Goal: Task Accomplishment & Management: Complete application form

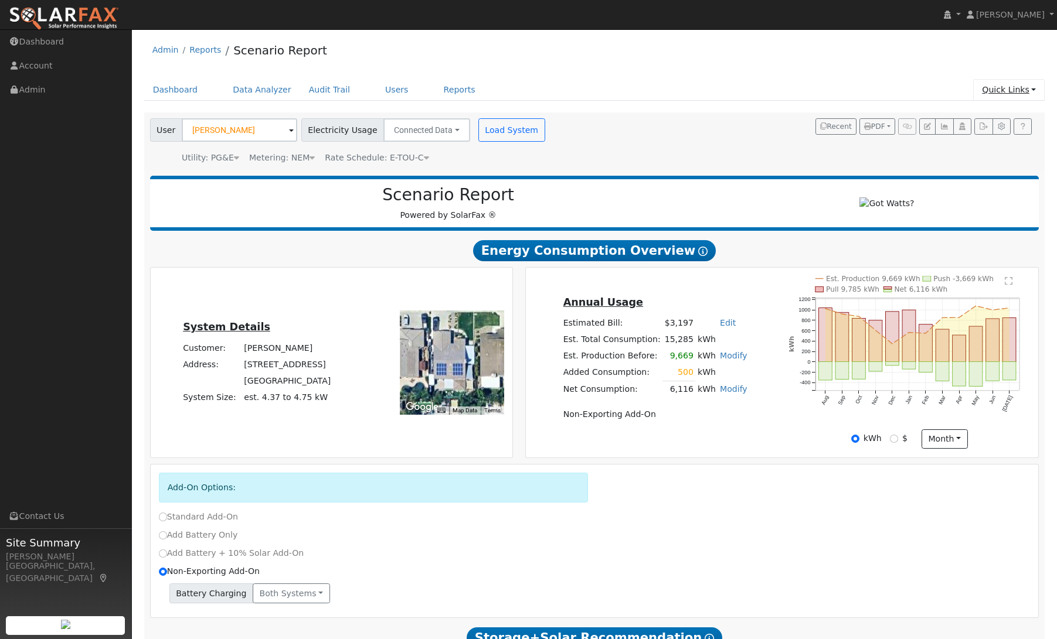
click at [1003, 92] on link "Quick Links" at bounding box center [1008, 90] width 71 height 22
click at [983, 121] on link "Quick Add" at bounding box center [984, 115] width 119 height 16
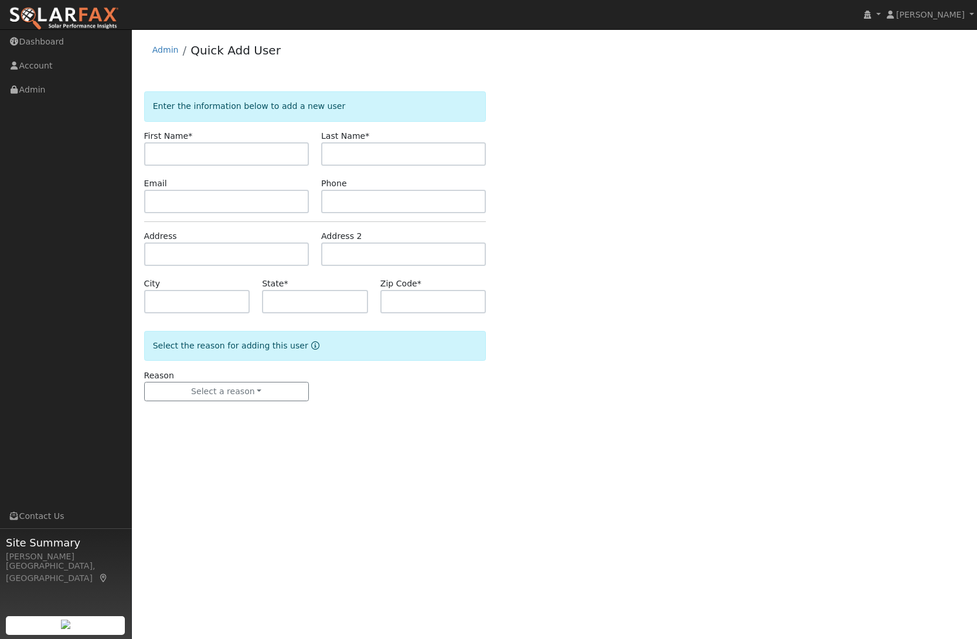
click at [196, 154] on input "text" at bounding box center [226, 153] width 165 height 23
type input "[PERSON_NAME]"
click at [347, 202] on input "text" at bounding box center [403, 201] width 165 height 23
paste input "707 363 3427"
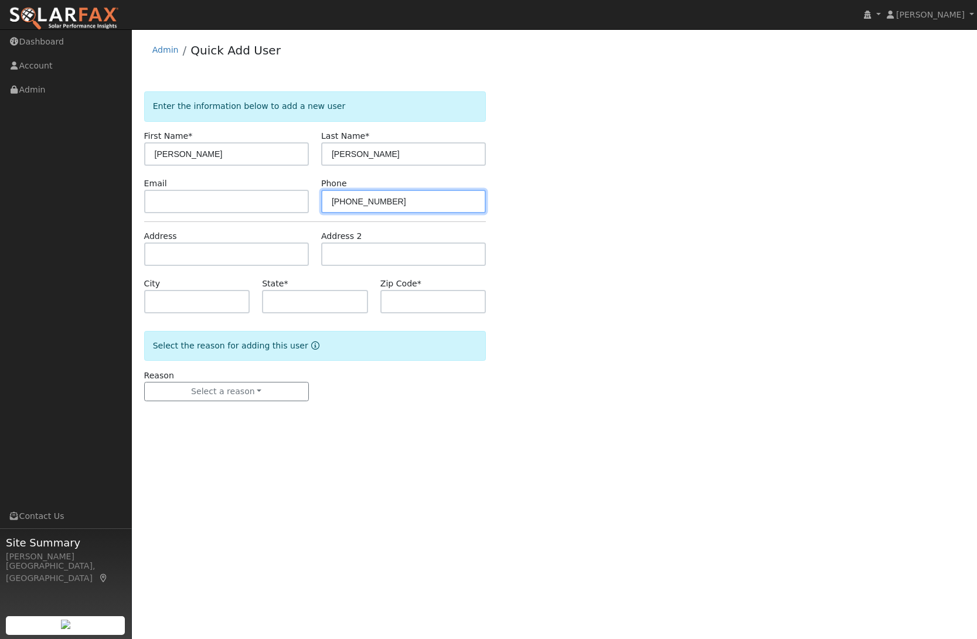
type input "707 363 3427"
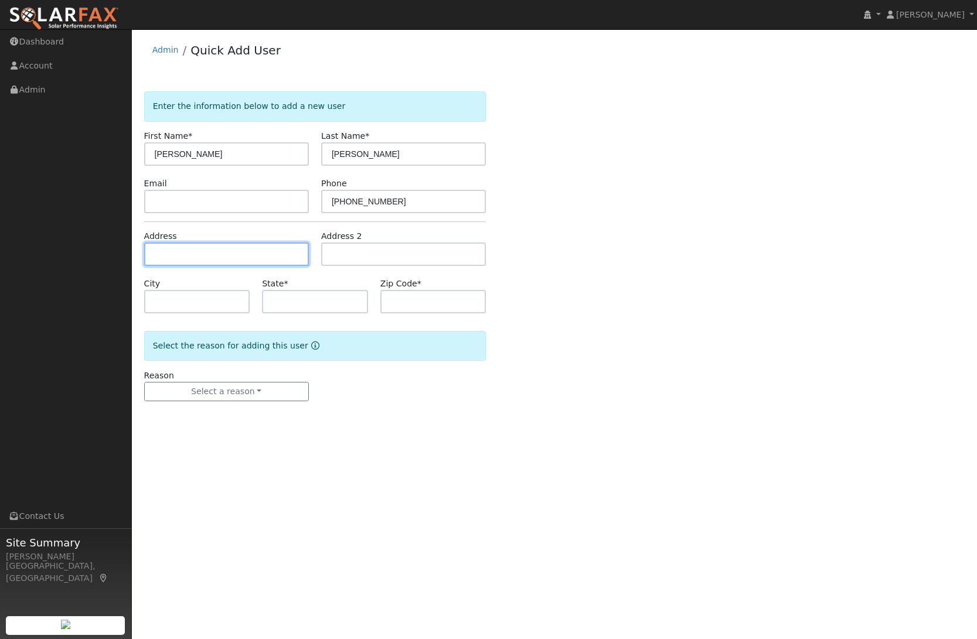
click at [196, 251] on input "text" at bounding box center [226, 254] width 165 height 23
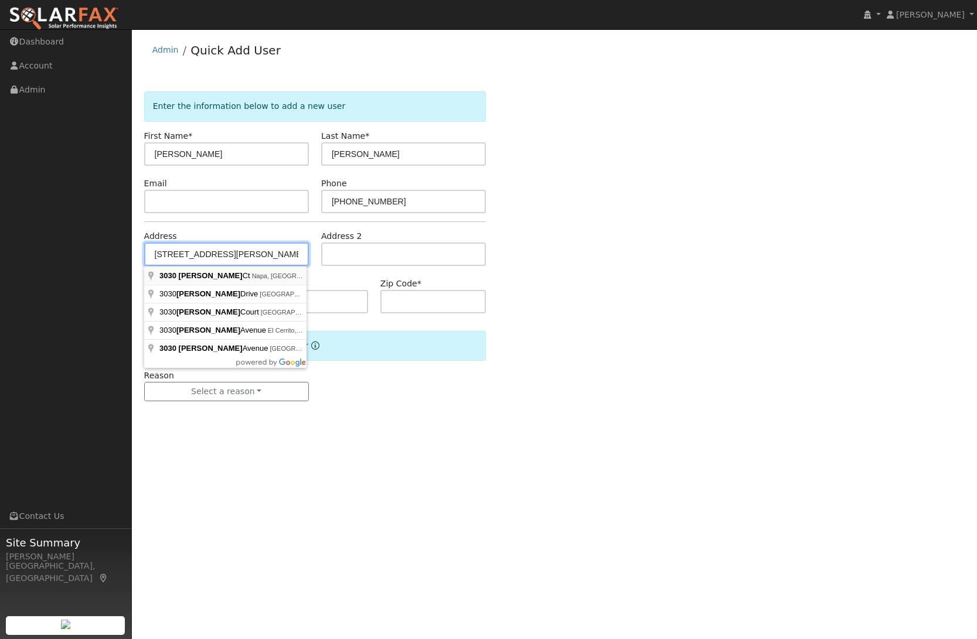
type input "3030 Gladys Court"
type input "Napa"
type input "CA"
type input "94558"
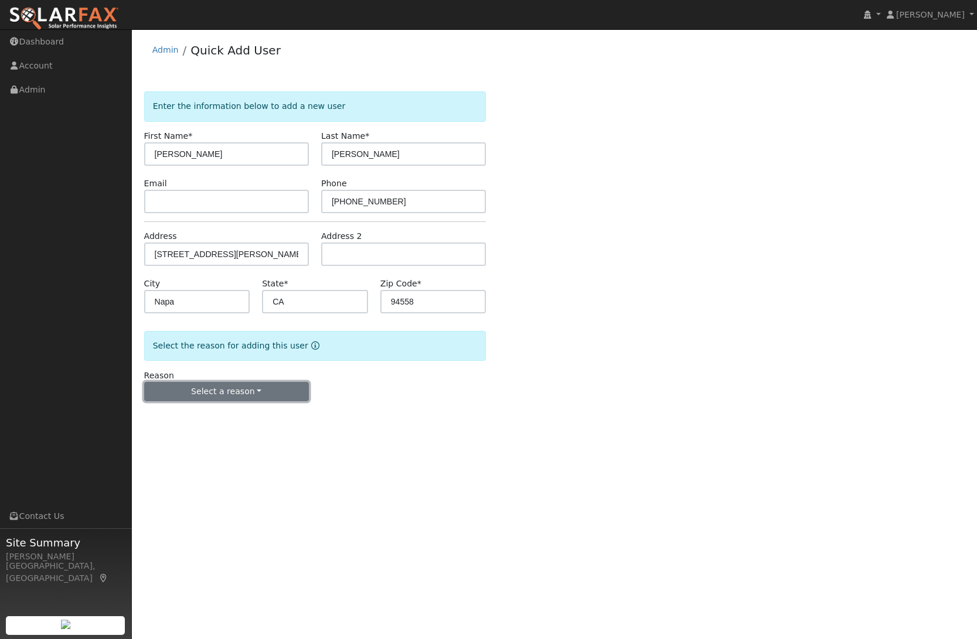
click at [254, 393] on button "Select a reason" at bounding box center [226, 392] width 165 height 20
click at [236, 412] on link "New lead" at bounding box center [210, 416] width 130 height 16
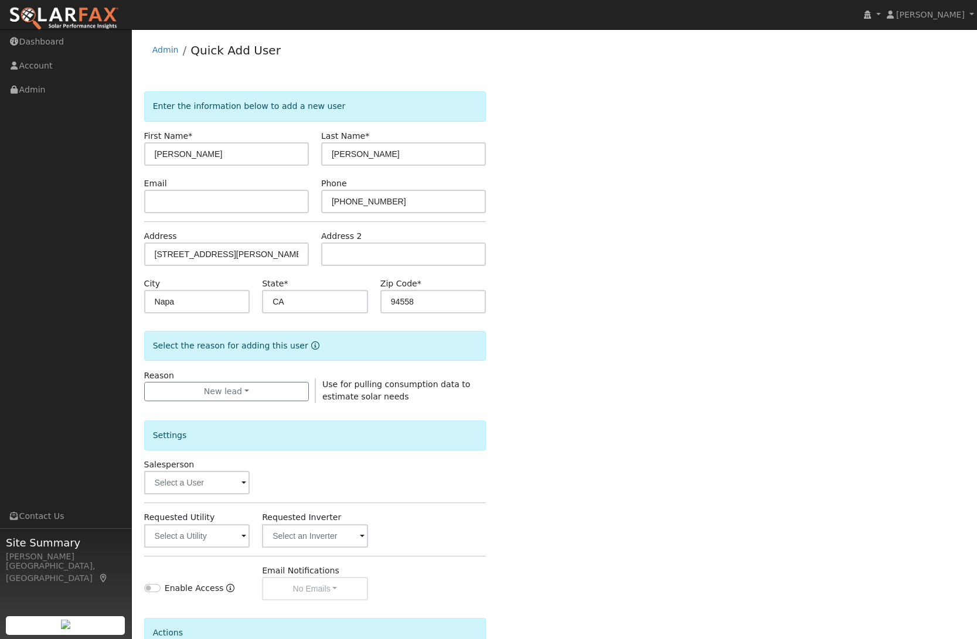
scroll to position [120, 0]
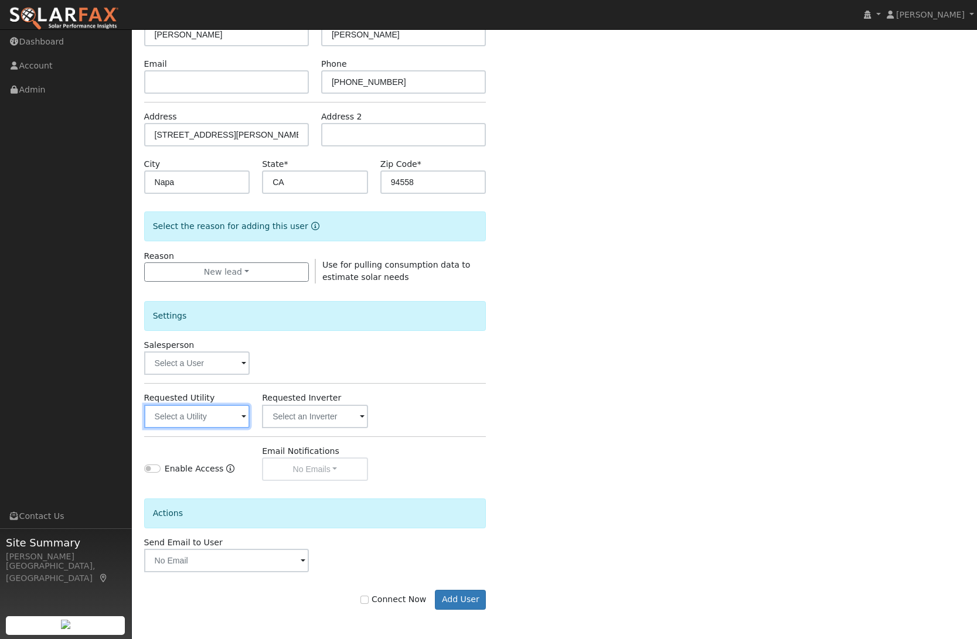
click at [196, 414] on input "text" at bounding box center [197, 416] width 106 height 23
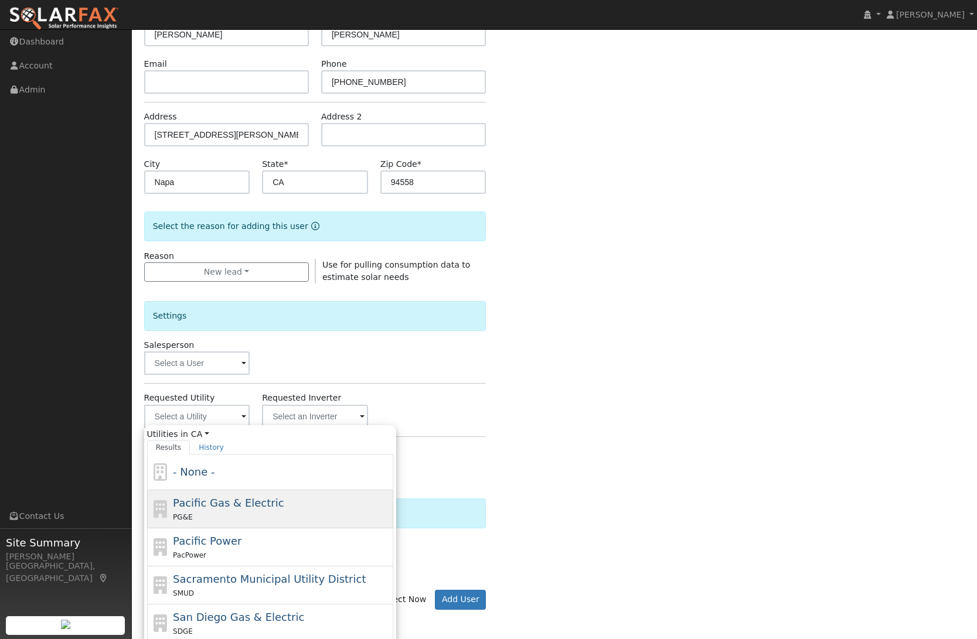
click at [225, 505] on span "Pacific Gas & Electric" at bounding box center [228, 503] width 111 height 12
type input "Pacific Gas & Electric"
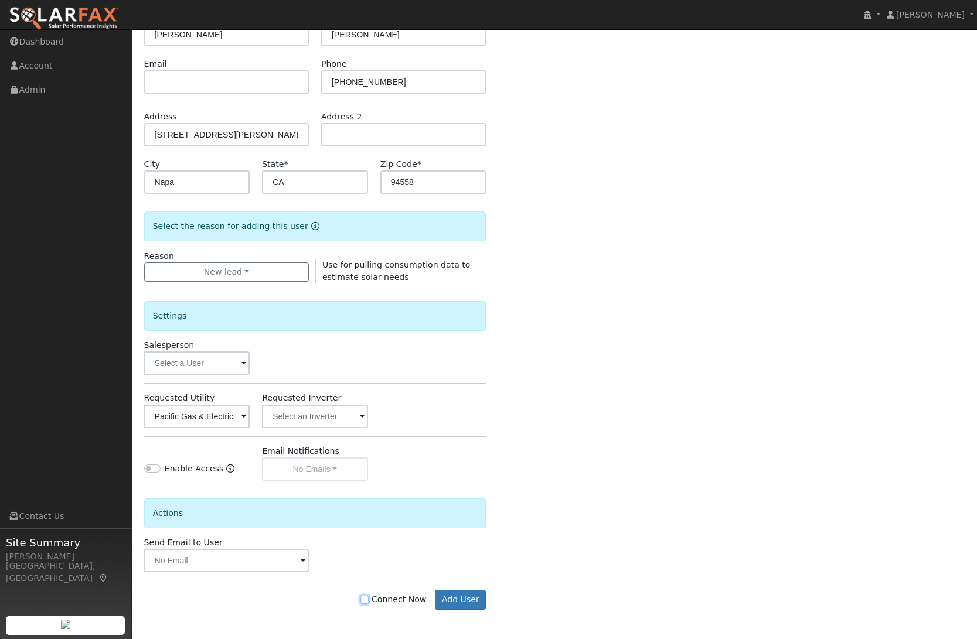
click at [369, 601] on input "Connect Now" at bounding box center [364, 600] width 8 height 8
checkbox input "true"
click at [470, 596] on button "Add User" at bounding box center [460, 600] width 51 height 20
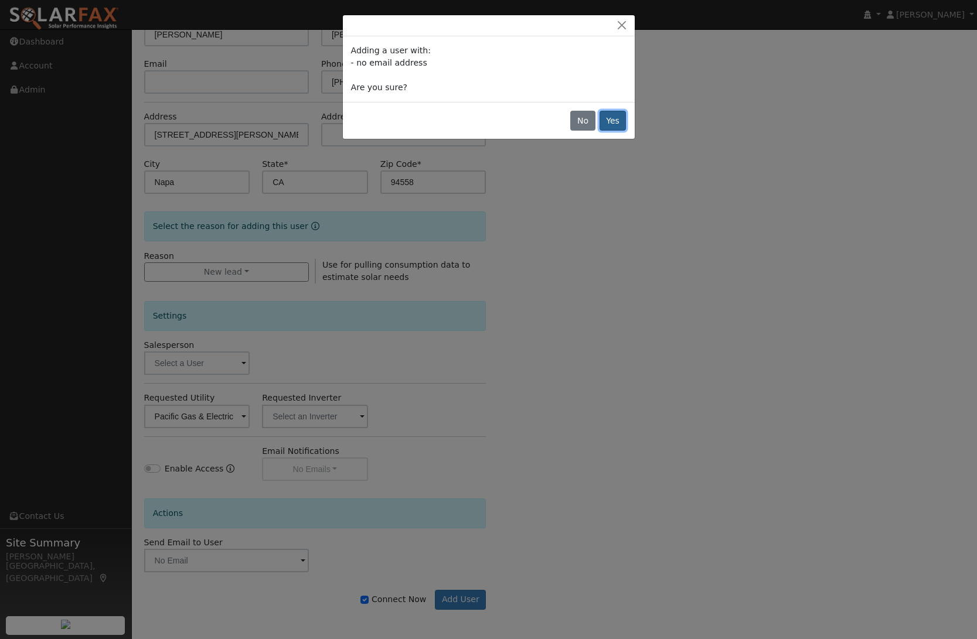
click at [612, 120] on button "Yes" at bounding box center [612, 121] width 27 height 20
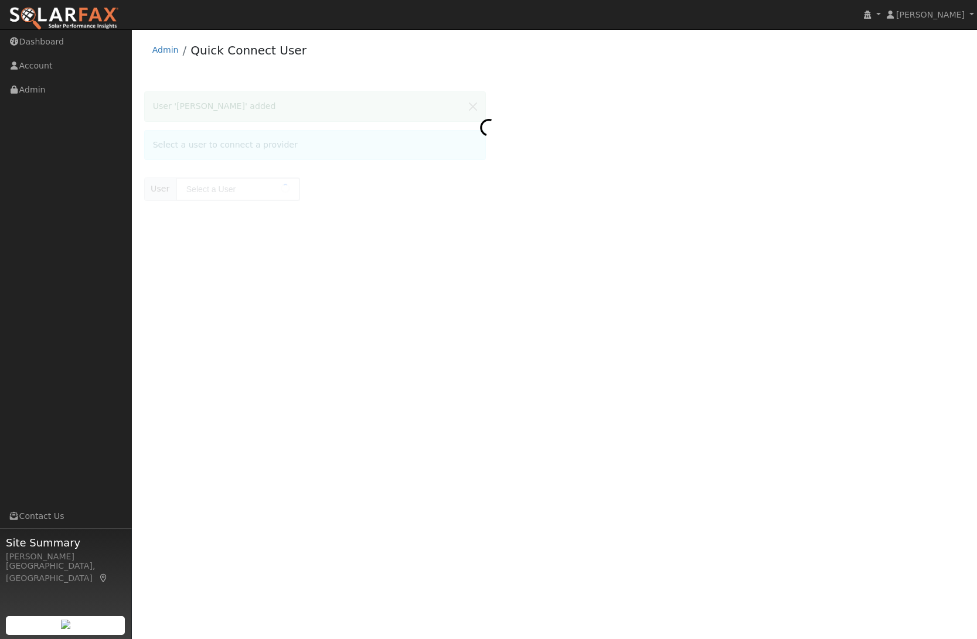
type input "[PERSON_NAME]"
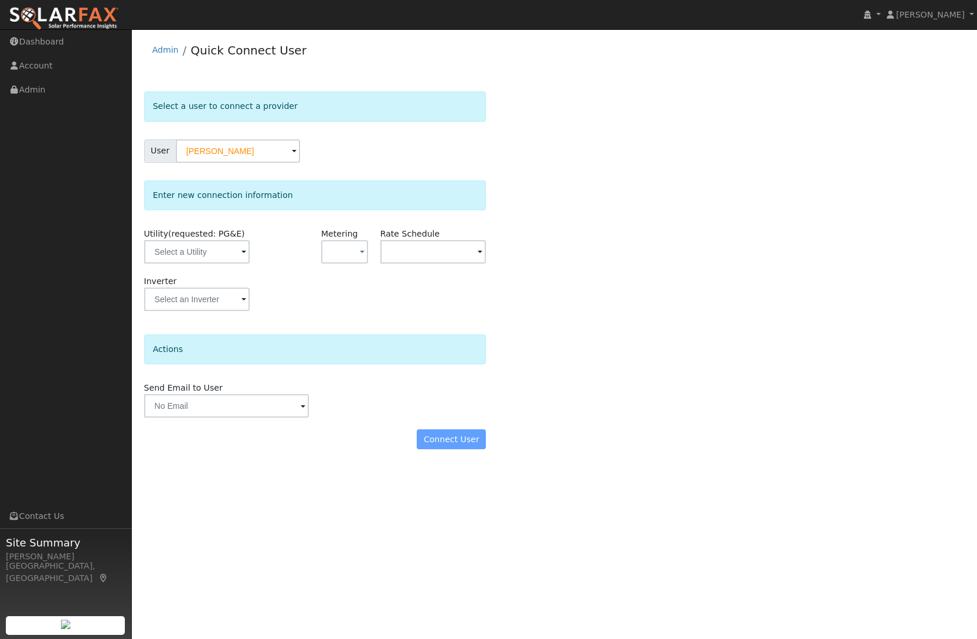
click at [195, 238] on span "(requested: PG&E)" at bounding box center [206, 233] width 77 height 9
click at [178, 250] on input "text" at bounding box center [197, 251] width 106 height 23
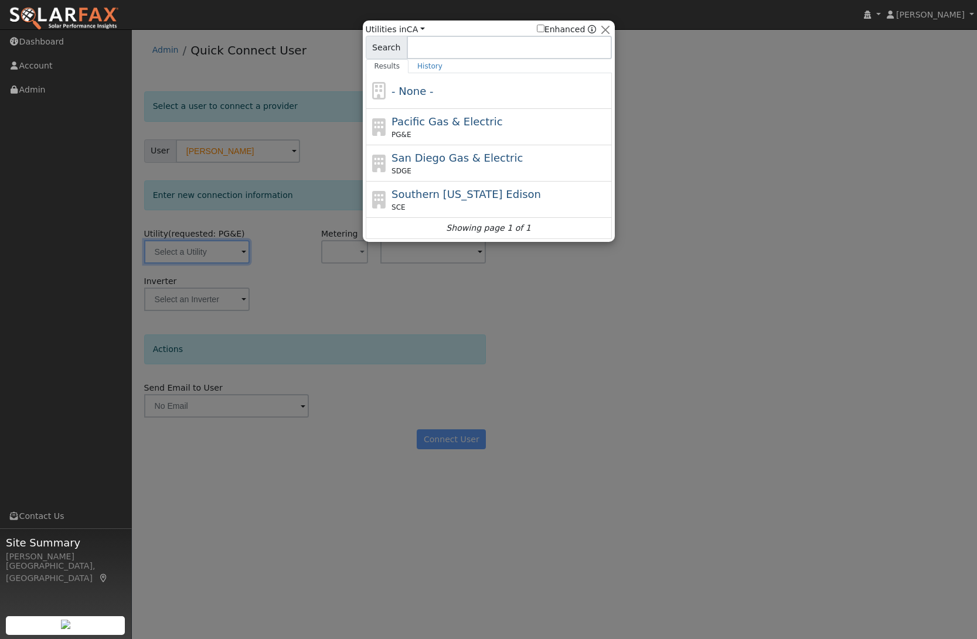
click at [336, 263] on div at bounding box center [488, 319] width 977 height 639
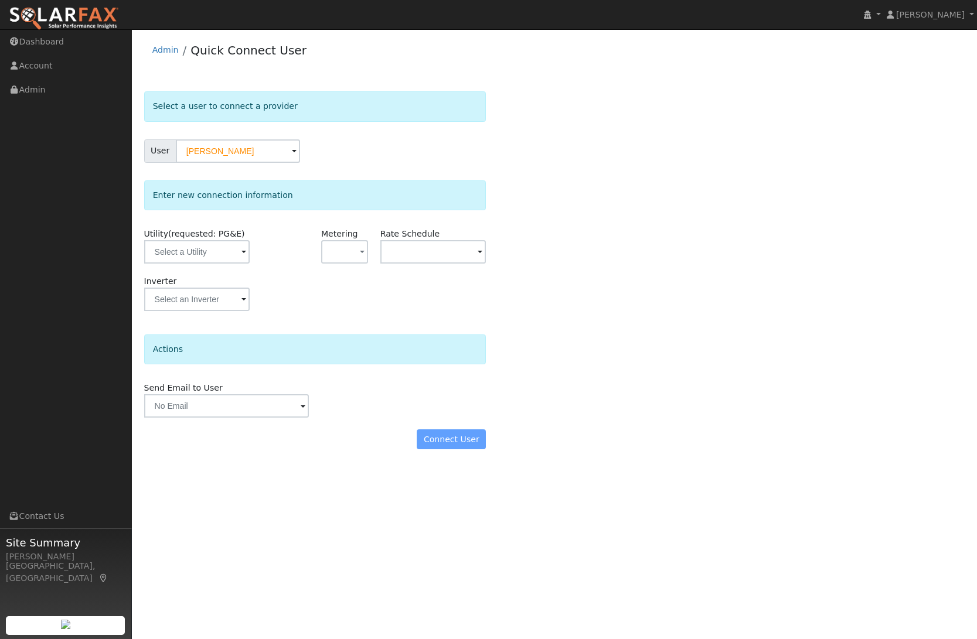
click at [165, 43] on div "Admin Quick Connect User" at bounding box center [554, 53] width 821 height 36
click at [165, 47] on link "Admin" at bounding box center [165, 49] width 26 height 9
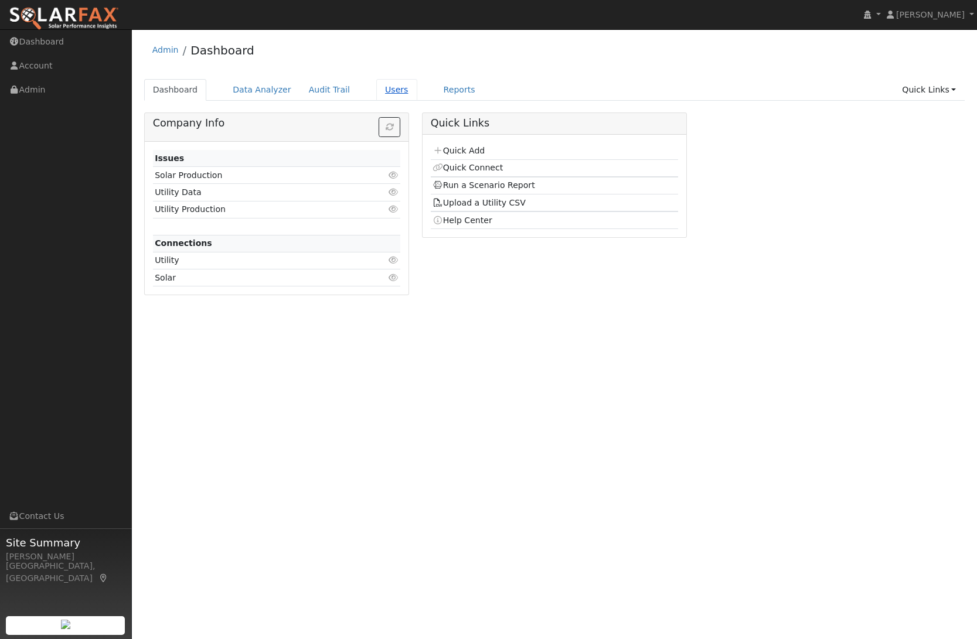
click at [382, 96] on link "Users" at bounding box center [396, 90] width 41 height 22
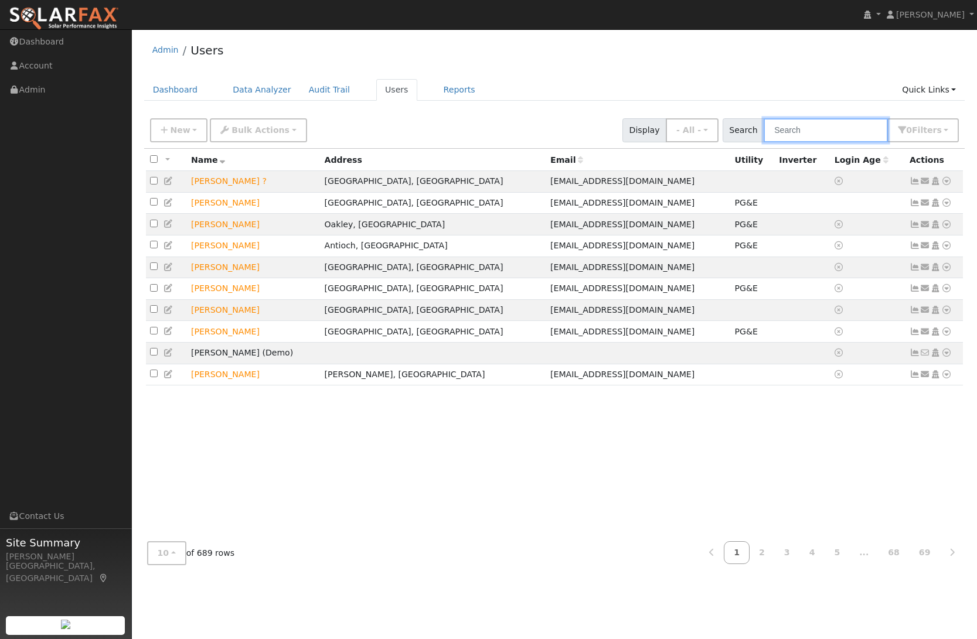
click at [822, 134] on input "text" at bounding box center [826, 130] width 124 height 24
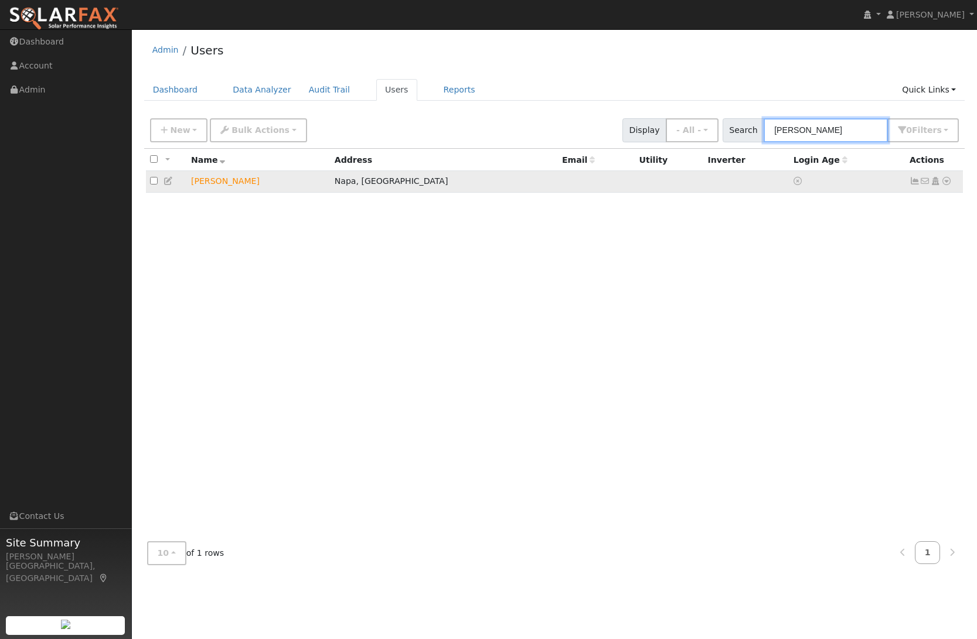
type input "[PERSON_NAME]"
click at [165, 184] on icon at bounding box center [168, 181] width 11 height 8
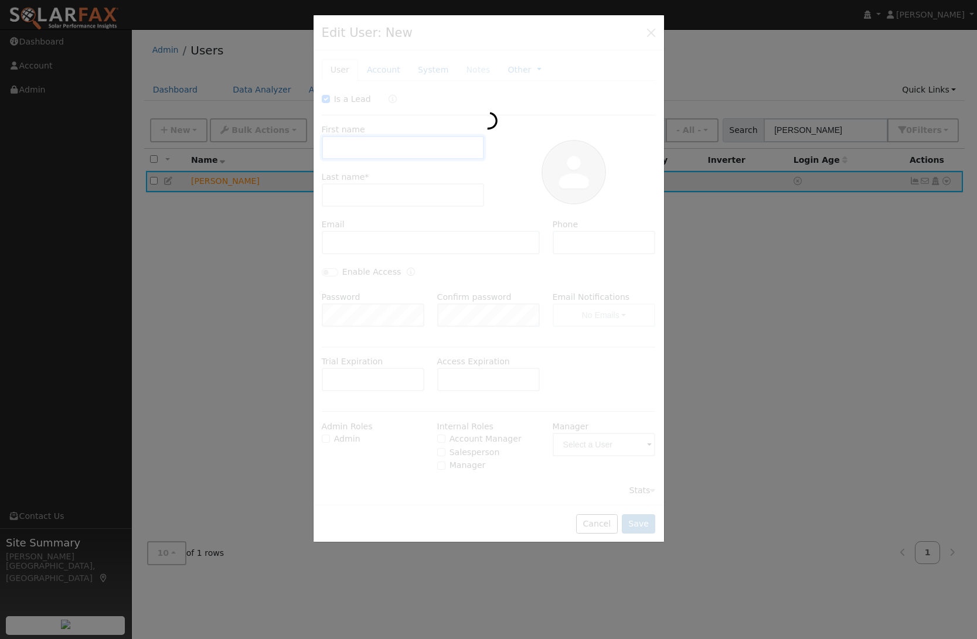
checkbox input "true"
type input "Rafael"
type input "Ramirez"
type input "707 363 3427"
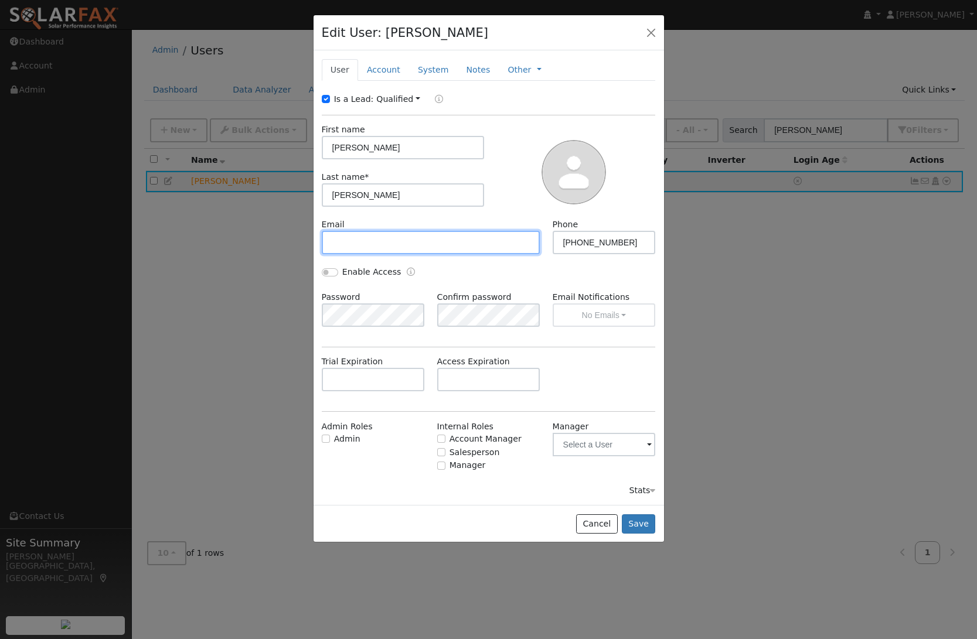
click at [344, 246] on input "text" at bounding box center [431, 242] width 219 height 23
type input "b"
paste input "napawood@gmail.com"
type input "napawood@gmail.com"
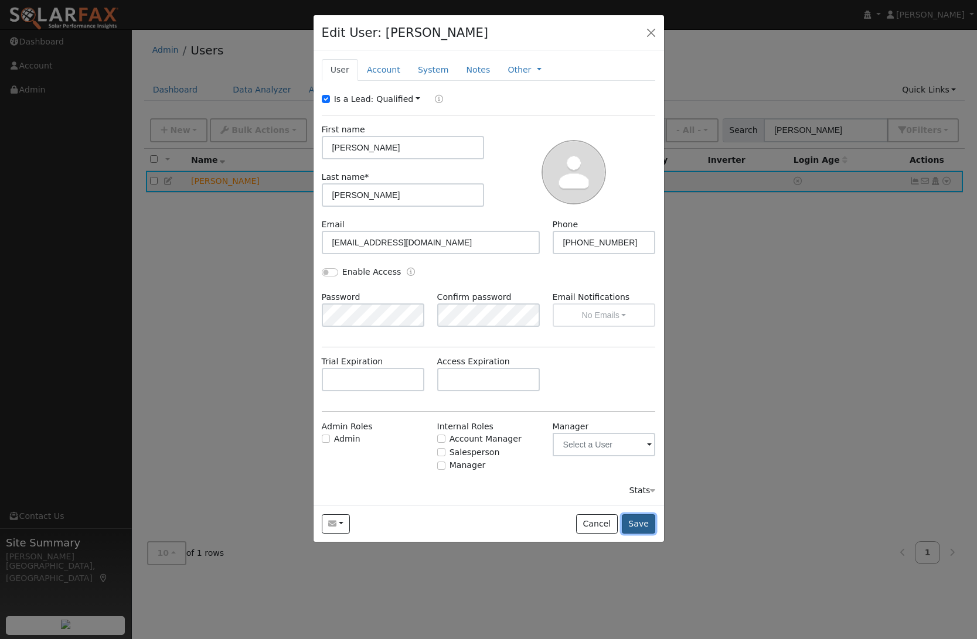
click at [644, 528] on button "Save" at bounding box center [639, 525] width 34 height 20
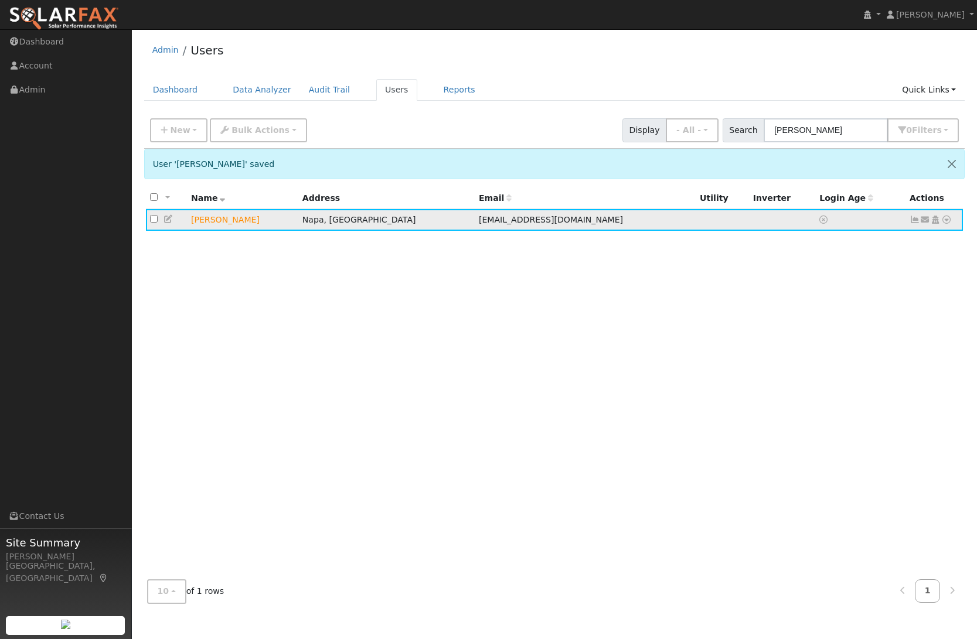
click at [914, 221] on icon at bounding box center [914, 220] width 11 height 8
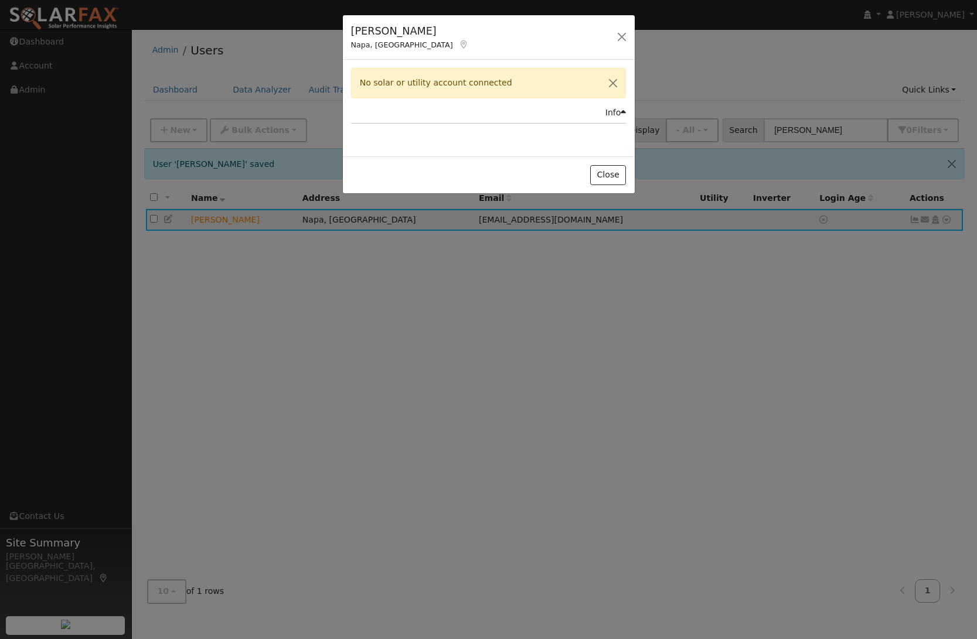
click at [618, 116] on div "Info" at bounding box center [615, 113] width 21 height 12
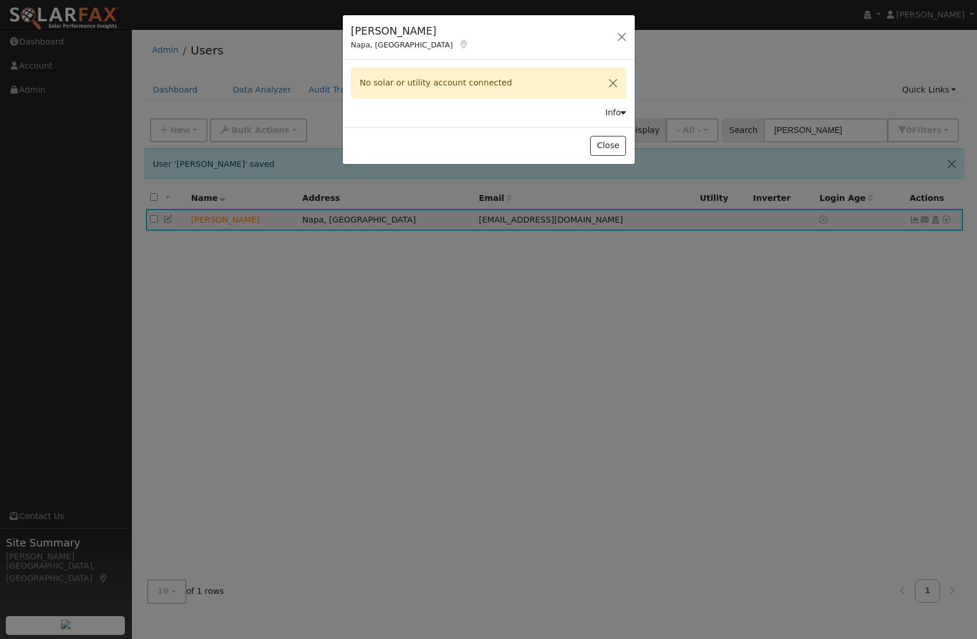
click at [618, 116] on div "Info" at bounding box center [615, 113] width 21 height 12
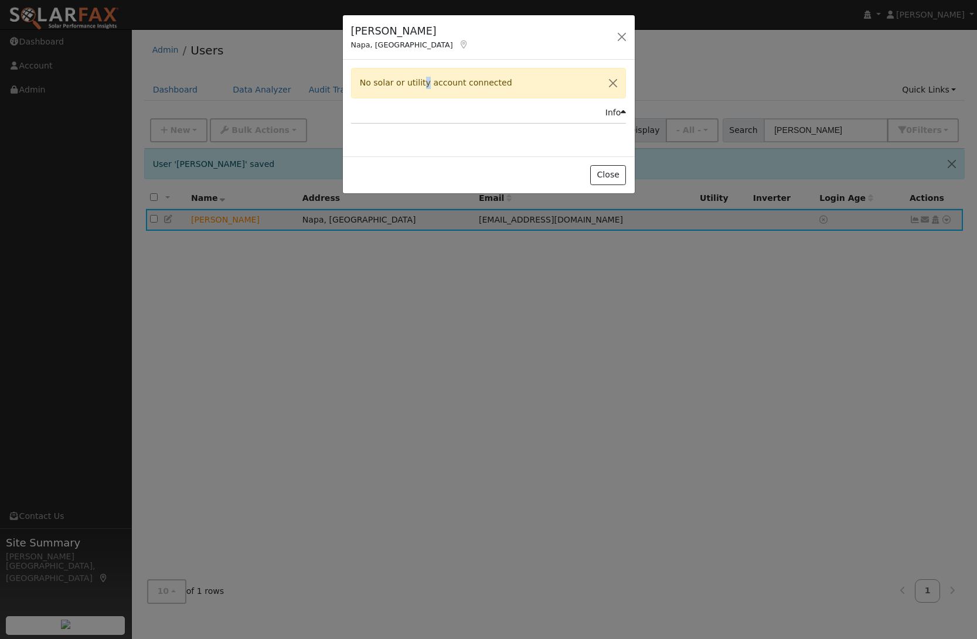
click at [418, 83] on div "No solar or utility account connected" at bounding box center [488, 83] width 275 height 30
click at [614, 81] on button "Close" at bounding box center [613, 83] width 25 height 29
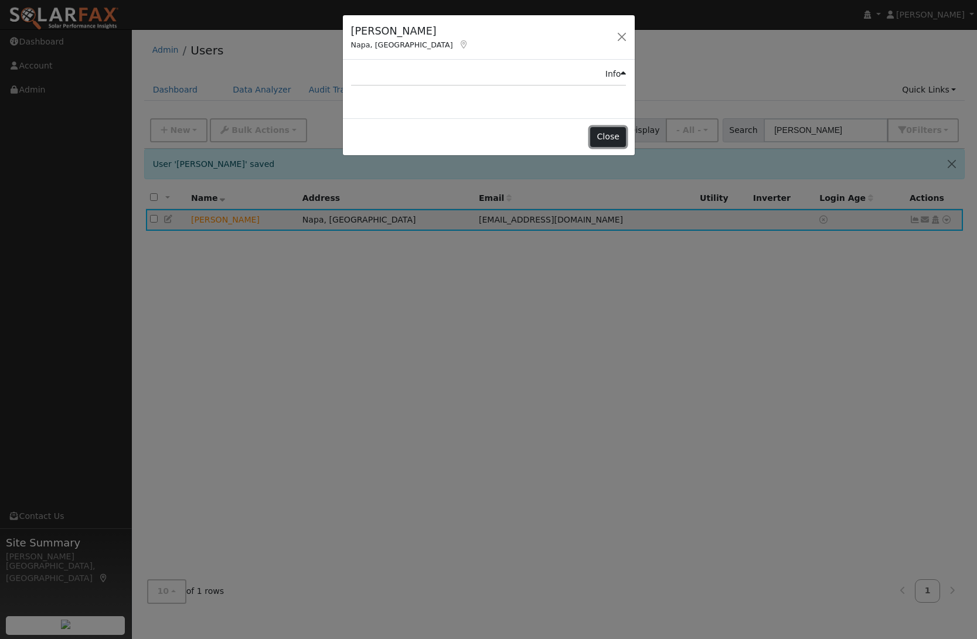
click at [609, 138] on button "Close" at bounding box center [608, 137] width 36 height 20
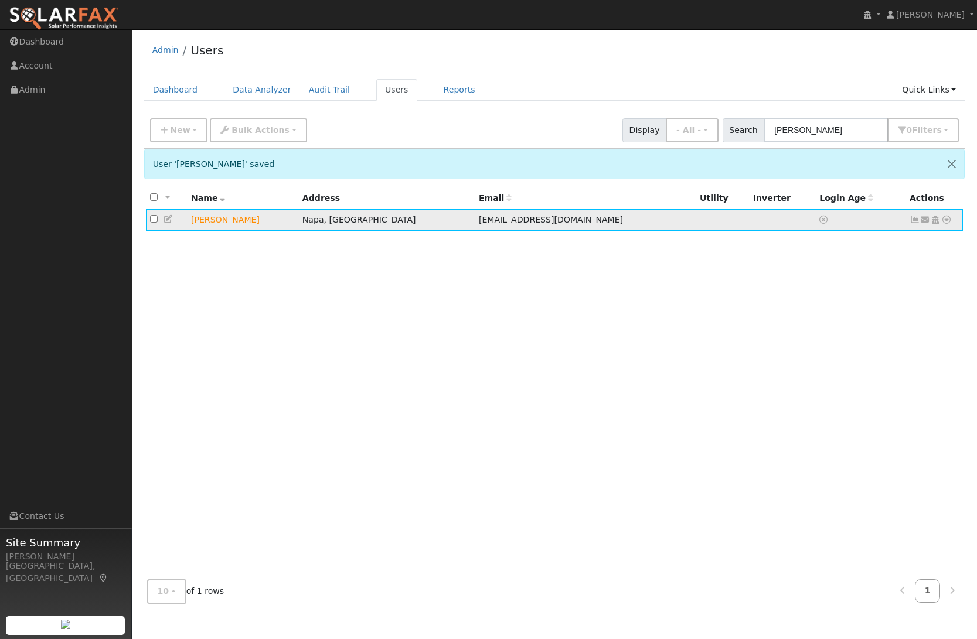
click at [205, 220] on td "[PERSON_NAME]" at bounding box center [242, 220] width 111 height 22
click at [163, 220] on icon at bounding box center [168, 219] width 11 height 8
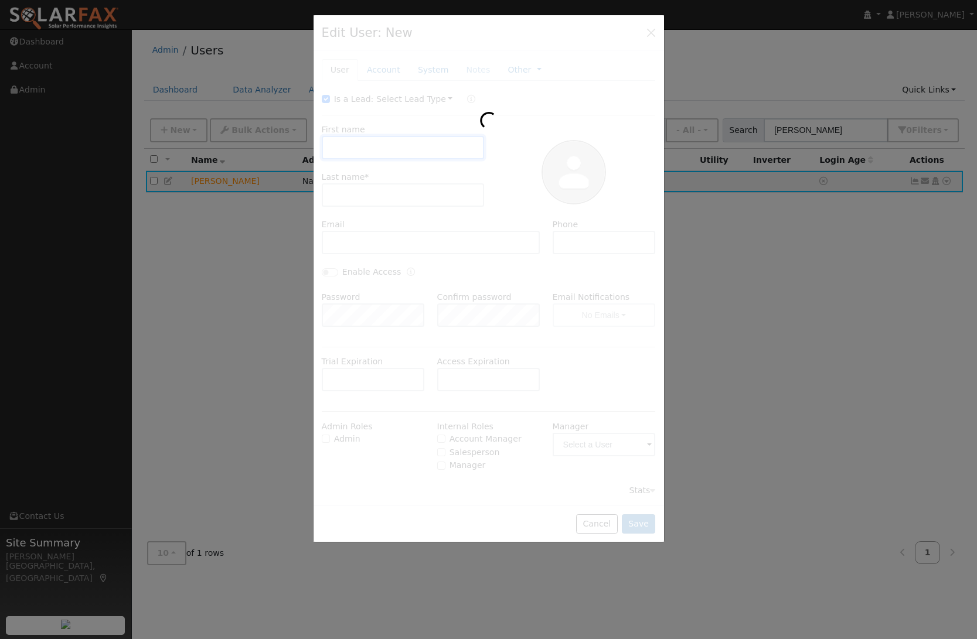
type input "Rafael"
type input "Ramirez"
type input "napawood@gmail.com"
type input "707 363 3427"
type input "Default Account"
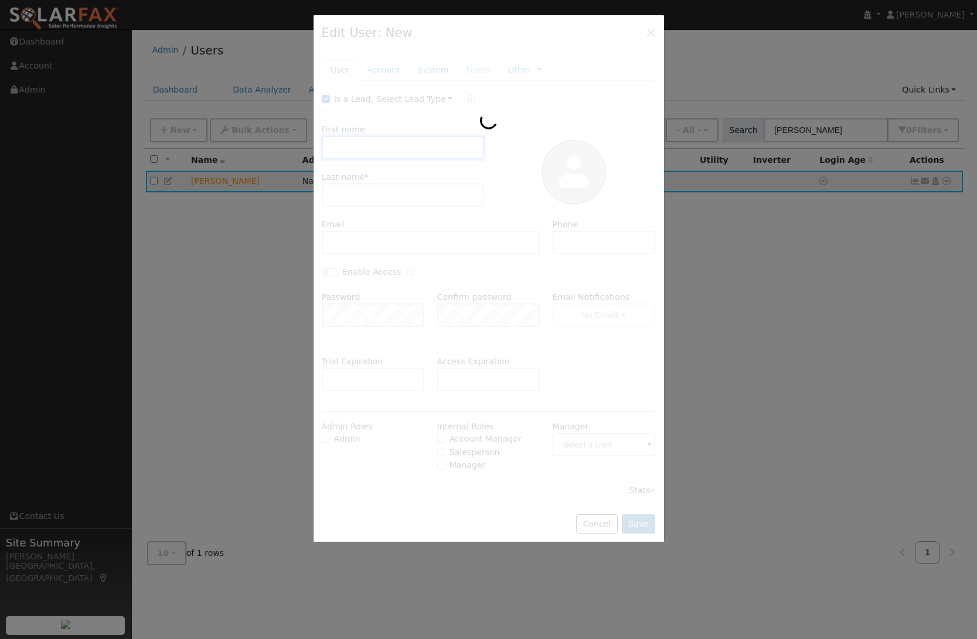
type input "[STREET_ADDRESS][PERSON_NAME]"
type input "Napa"
type input "CA"
type input "94558"
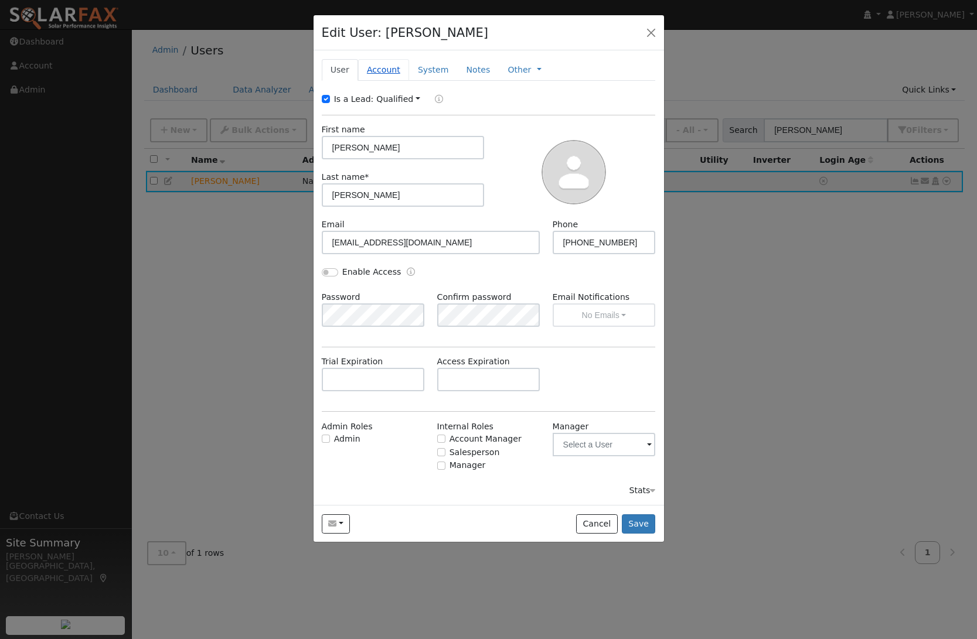
click at [372, 62] on link "Account" at bounding box center [383, 70] width 51 height 22
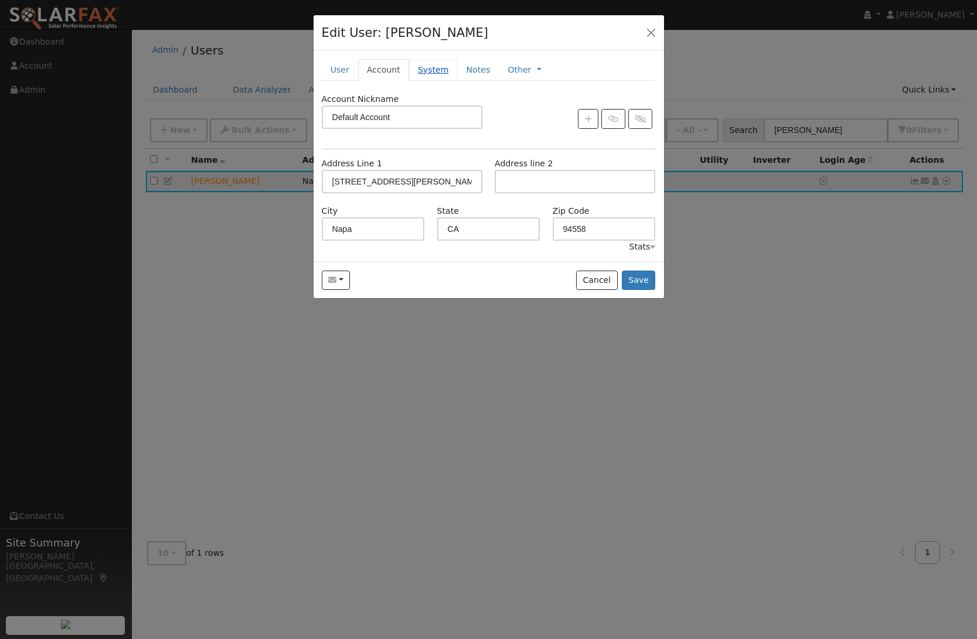
click at [434, 69] on link "System" at bounding box center [433, 70] width 49 height 22
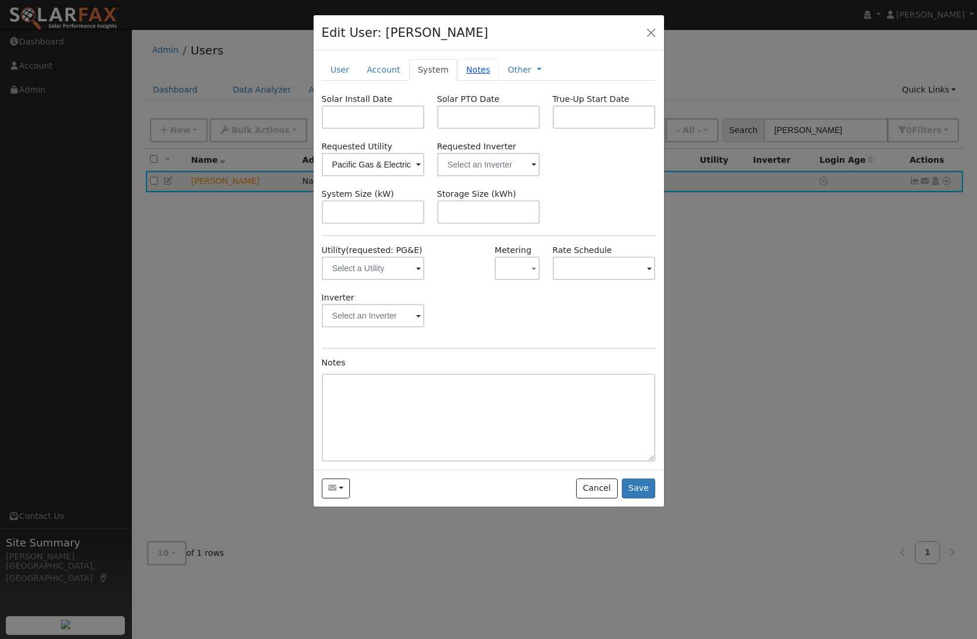
click at [478, 73] on link "Notes" at bounding box center [478, 70] width 42 height 22
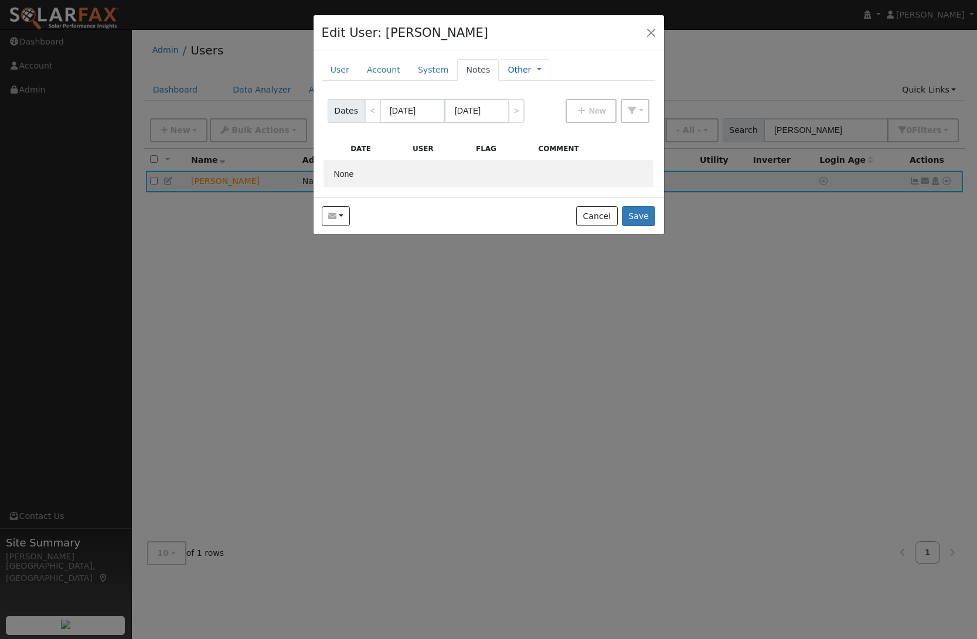
click at [510, 69] on link "Other" at bounding box center [518, 70] width 23 height 12
click at [348, 64] on link "User" at bounding box center [340, 70] width 36 height 22
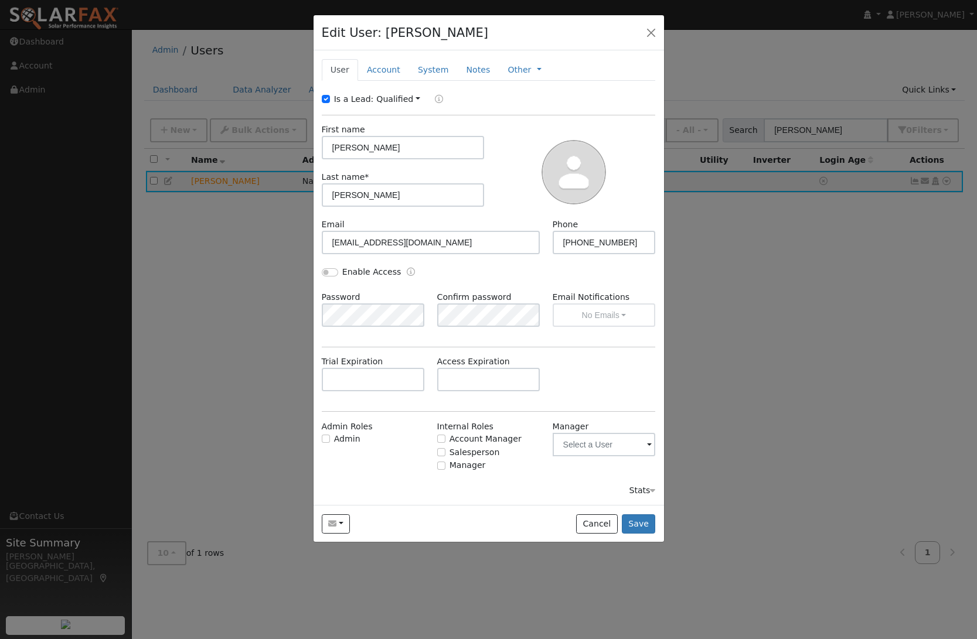
click at [642, 491] on div "Stats" at bounding box center [642, 491] width 26 height 12
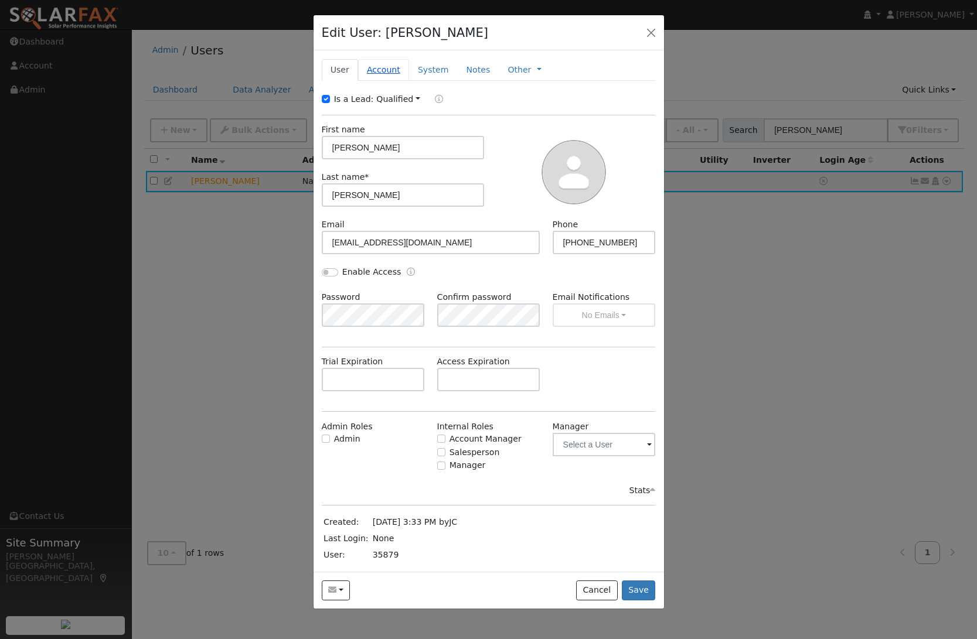
click at [373, 67] on link "Account" at bounding box center [383, 70] width 51 height 22
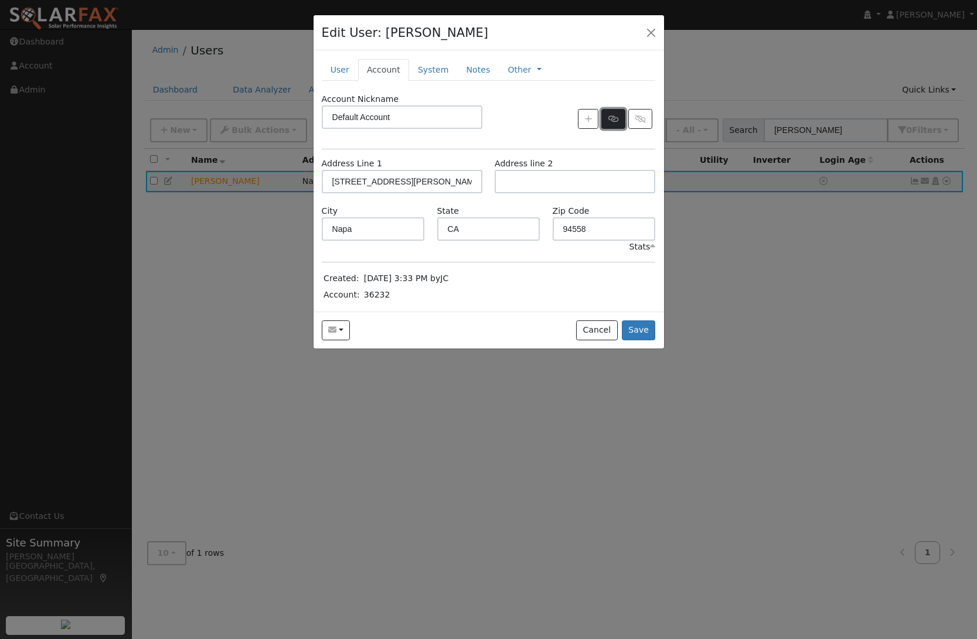
click at [618, 124] on button "button" at bounding box center [613, 119] width 24 height 20
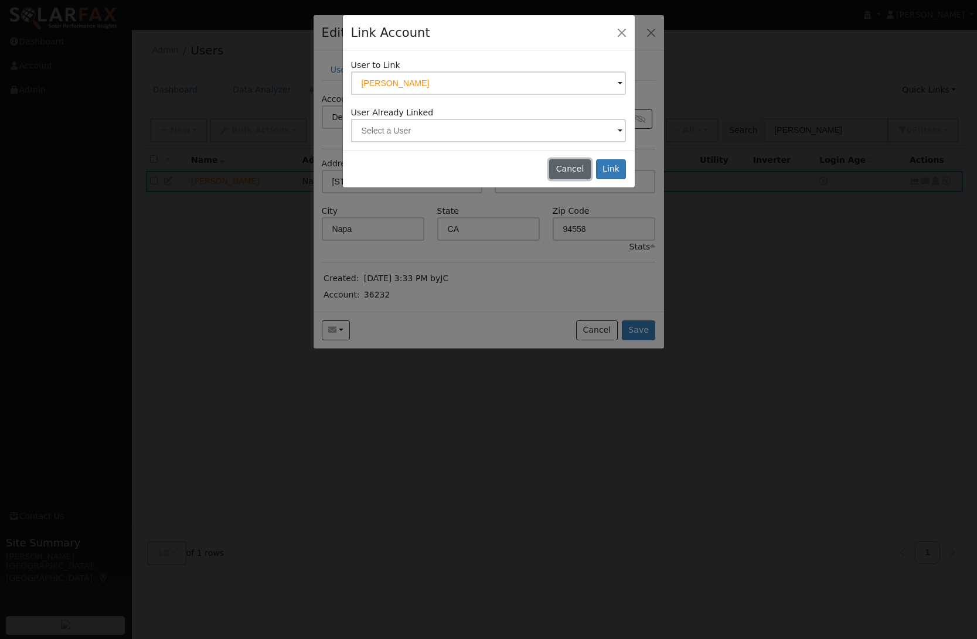
click at [571, 165] on button "Cancel" at bounding box center [570, 169] width 42 height 20
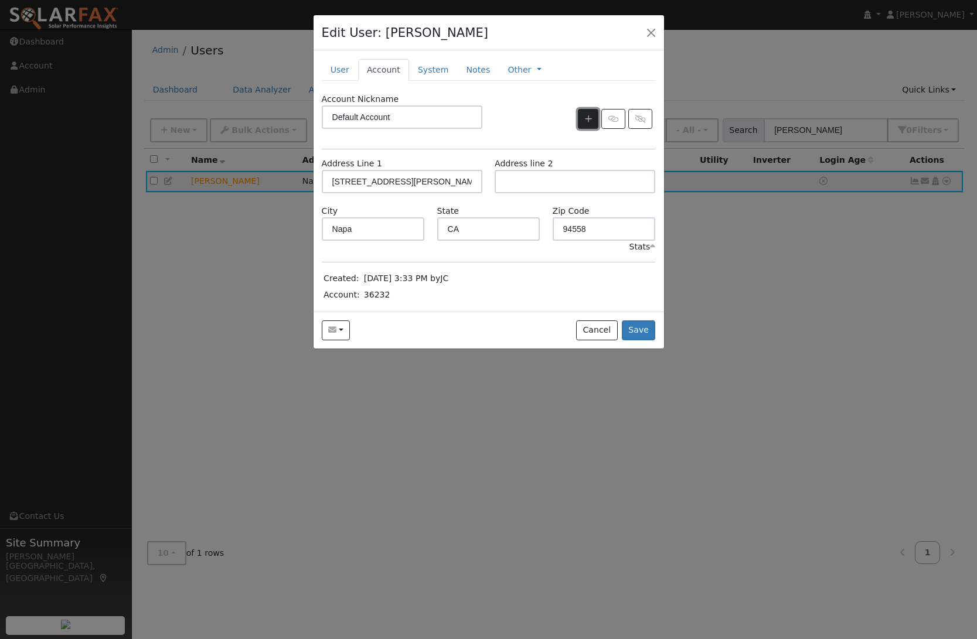
click at [584, 121] on button "button" at bounding box center [588, 119] width 21 height 20
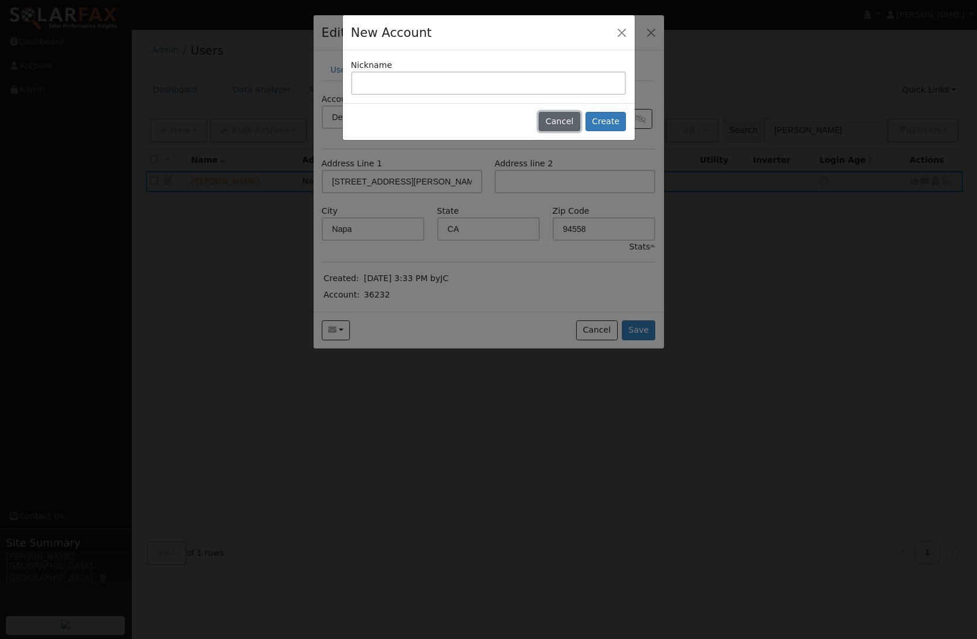
click at [570, 122] on button "Cancel" at bounding box center [560, 122] width 42 height 20
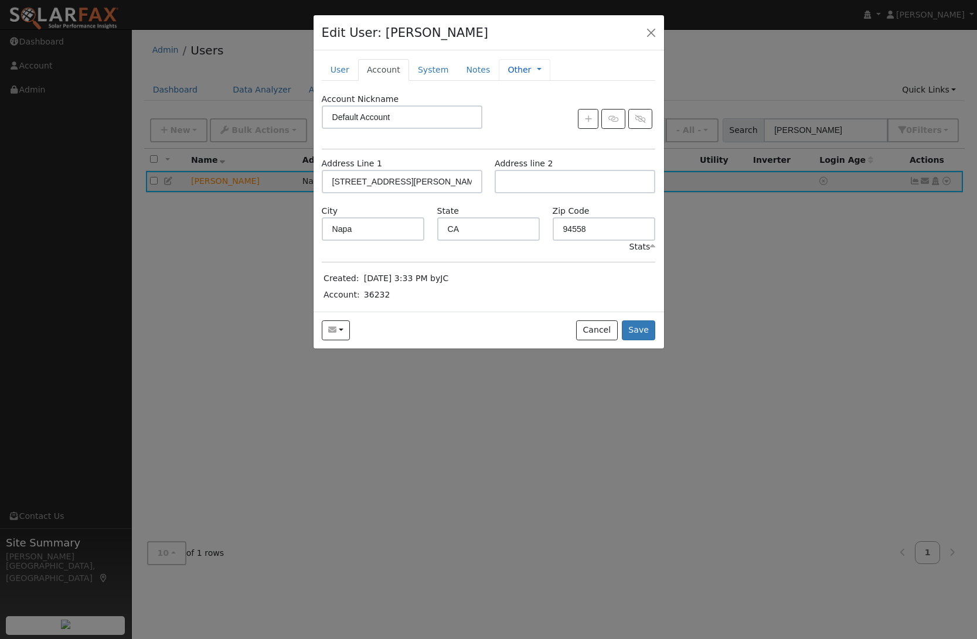
click at [531, 67] on span "Management Billing Timeline" at bounding box center [536, 69] width 11 height 9
click at [520, 66] on link "Other" at bounding box center [518, 70] width 23 height 12
click at [340, 71] on link "User" at bounding box center [340, 70] width 36 height 22
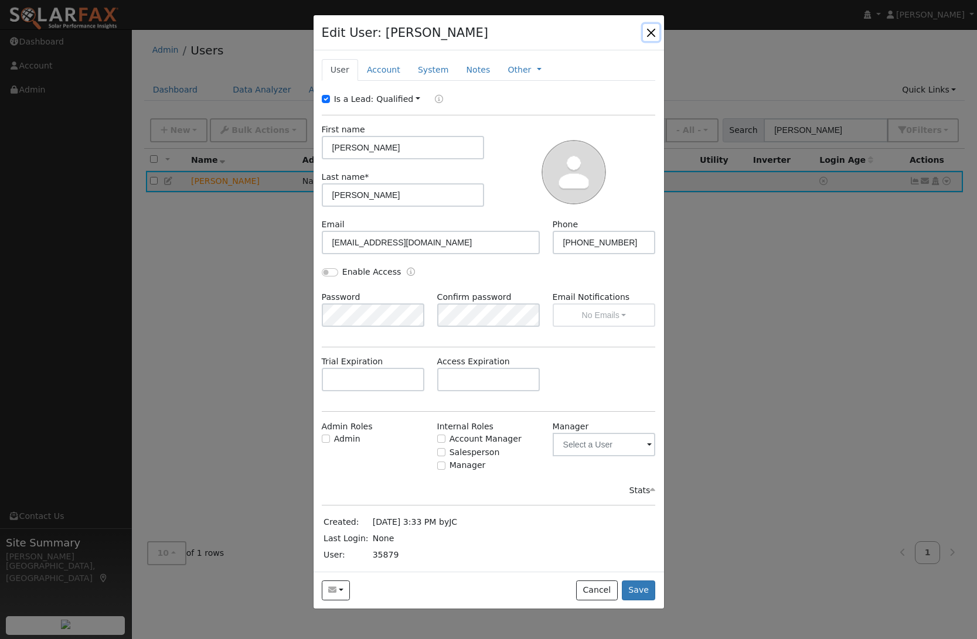
click at [652, 32] on button "button" at bounding box center [651, 32] width 16 height 16
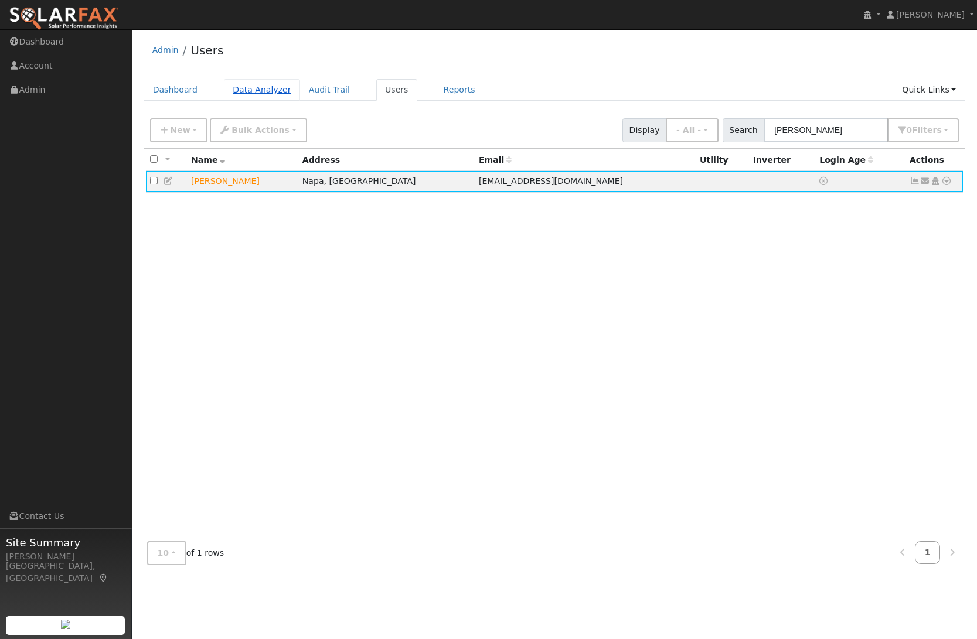
click at [256, 88] on link "Data Analyzer" at bounding box center [262, 90] width 76 height 22
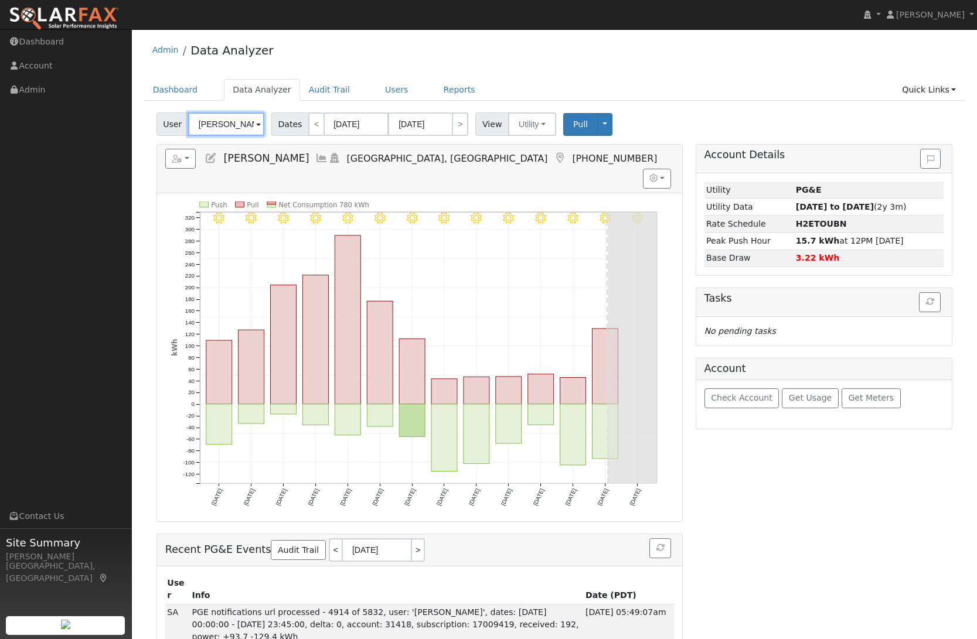
drag, startPoint x: 253, startPoint y: 127, endPoint x: 172, endPoint y: 121, distance: 81.7
click at [171, 122] on div "User [PERSON_NAME]" at bounding box center [211, 124] width 111 height 23
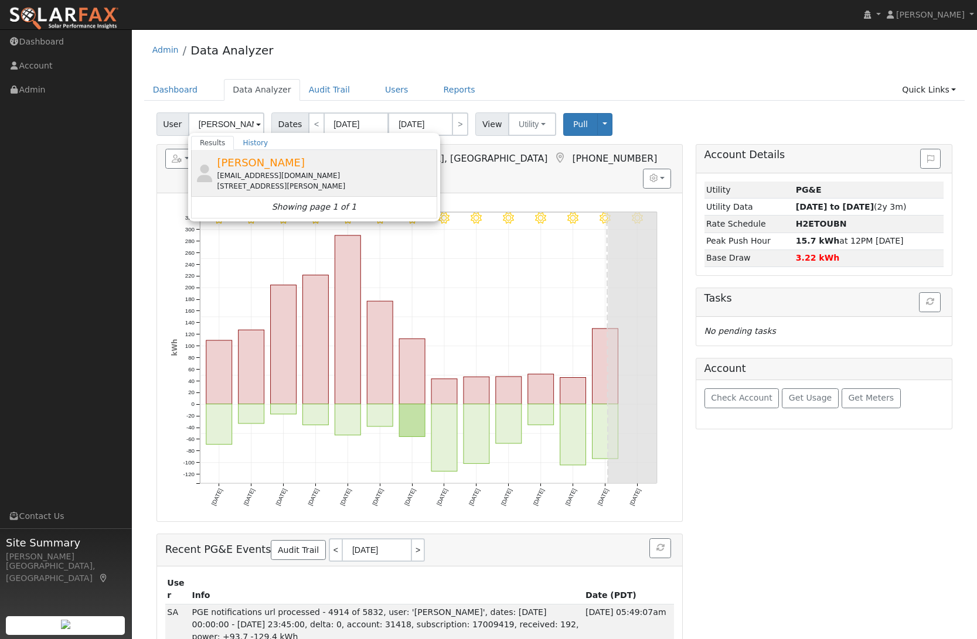
click at [246, 160] on span "[PERSON_NAME]" at bounding box center [261, 162] width 88 height 12
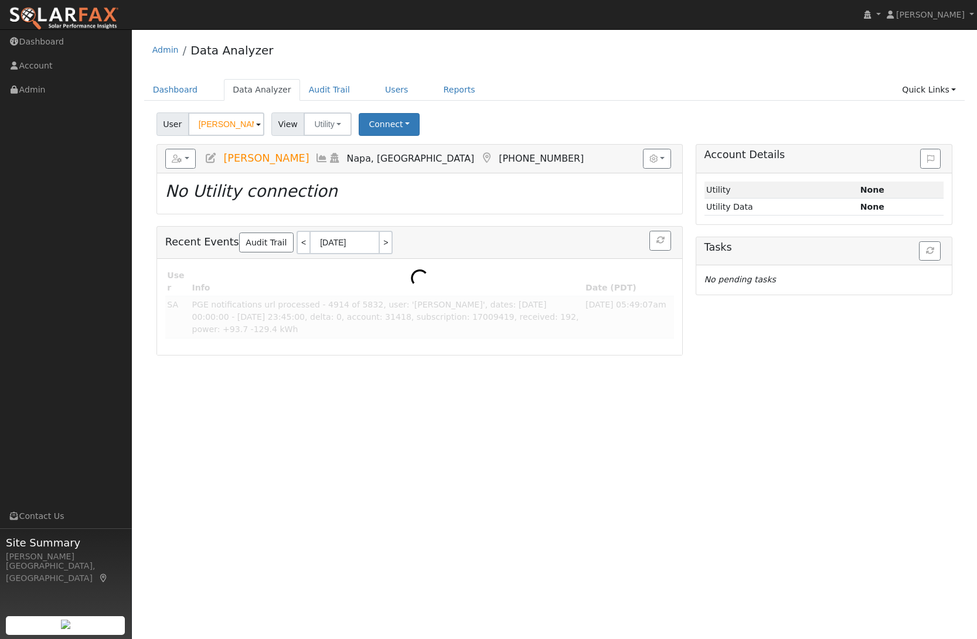
type input "[PERSON_NAME]"
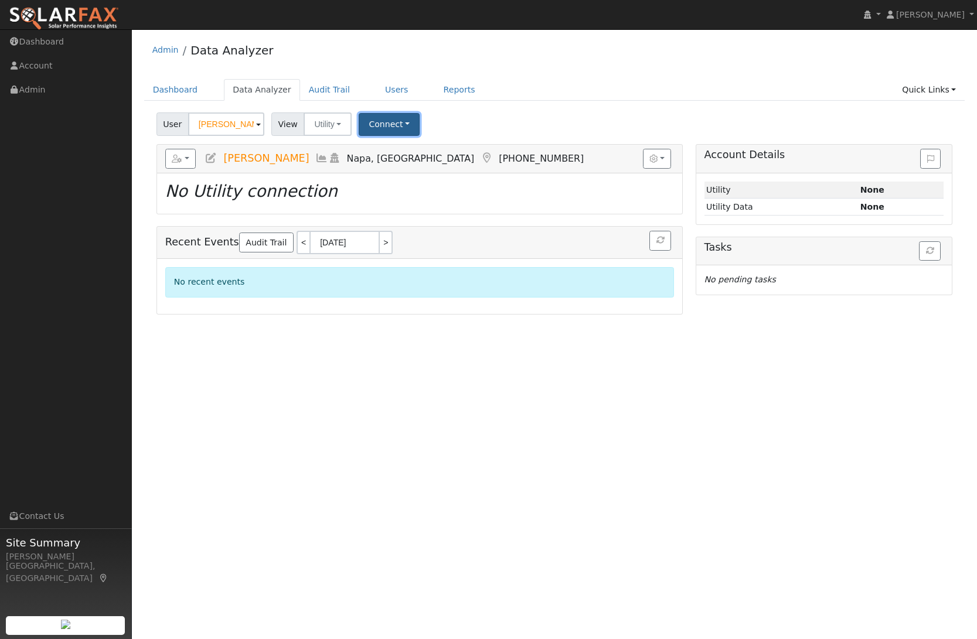
click at [397, 128] on button "Connect" at bounding box center [389, 124] width 61 height 23
click at [416, 148] on link "Select a Provider" at bounding box center [405, 150] width 91 height 16
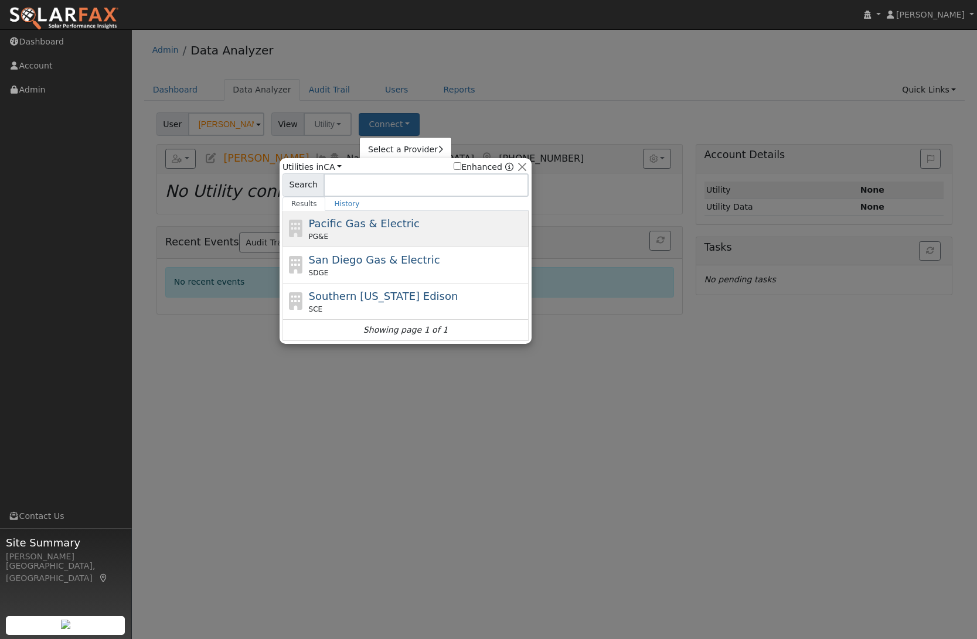
click at [351, 230] on div "Pacific Gas & Electric PG&E" at bounding box center [417, 229] width 217 height 26
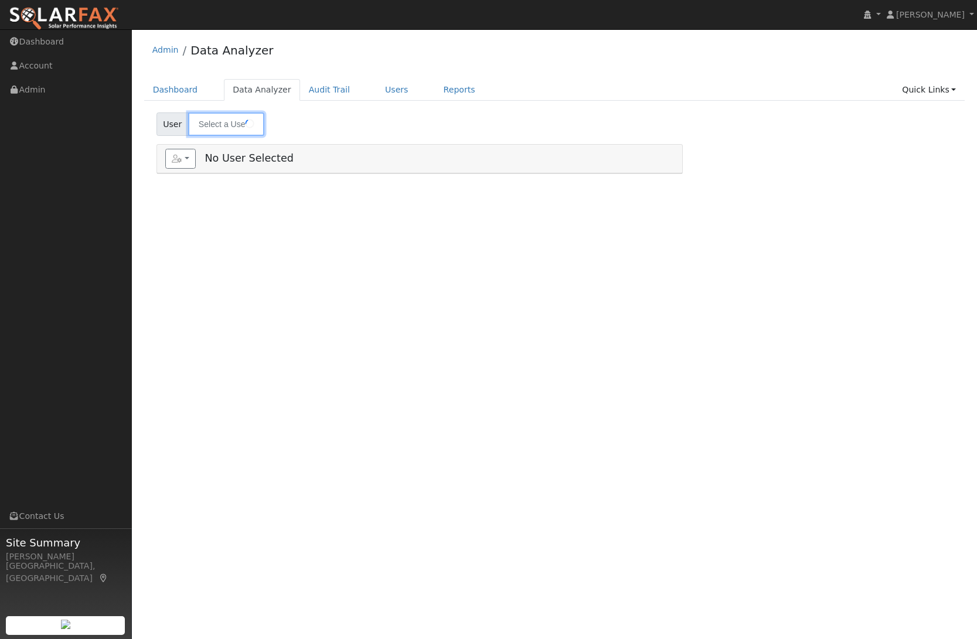
type input "[PERSON_NAME]"
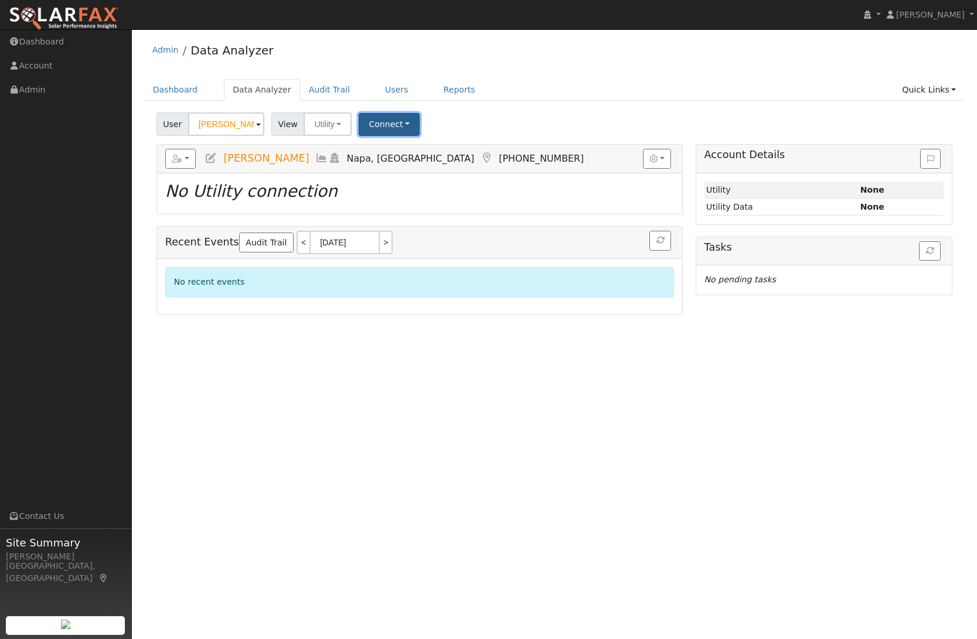
click at [387, 121] on button "Connect" at bounding box center [389, 124] width 61 height 23
click at [408, 147] on link "Select a Provider" at bounding box center [405, 150] width 91 height 16
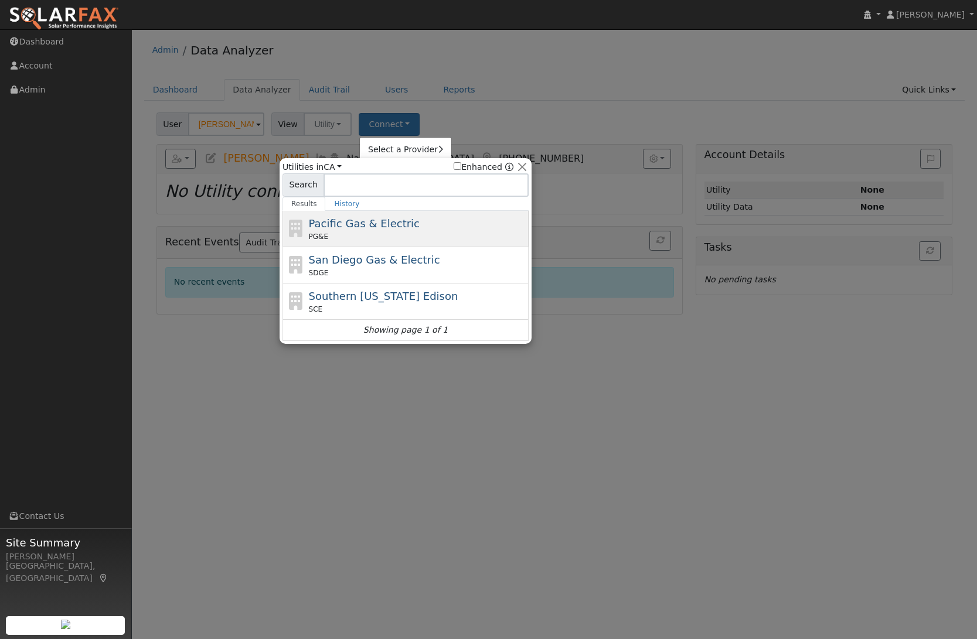
click at [359, 227] on span "Pacific Gas & Electric" at bounding box center [364, 223] width 111 height 12
